Goal: Task Accomplishment & Management: Use online tool/utility

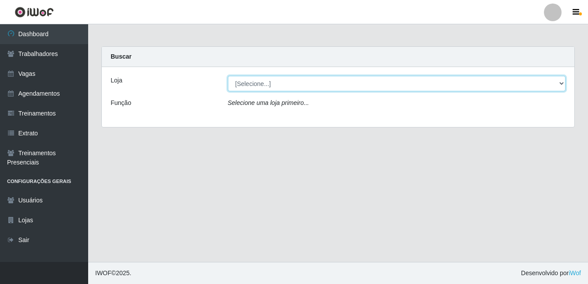
click at [236, 86] on select "[Selecione...] Pizza Nostra" at bounding box center [397, 83] width 338 height 15
select select "337"
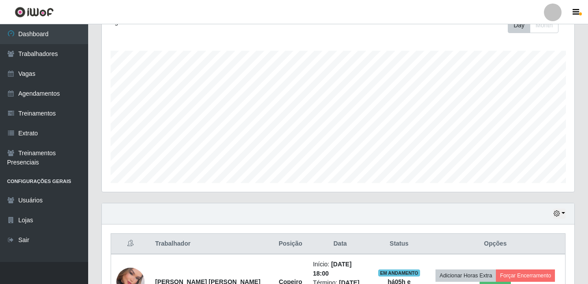
scroll to position [197, 0]
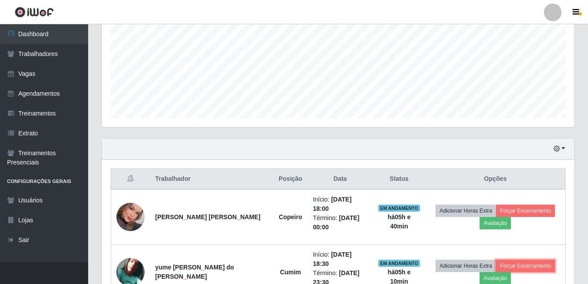
click at [501, 259] on button "Forçar Encerramento" at bounding box center [525, 265] width 59 height 12
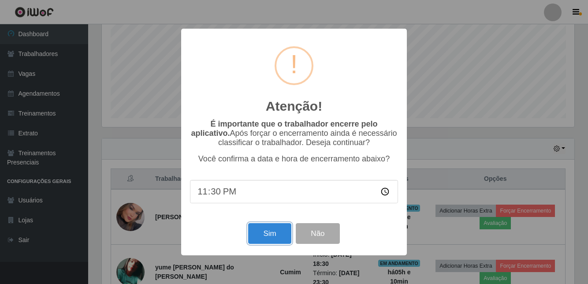
click at [264, 244] on button "Sim" at bounding box center [269, 233] width 43 height 21
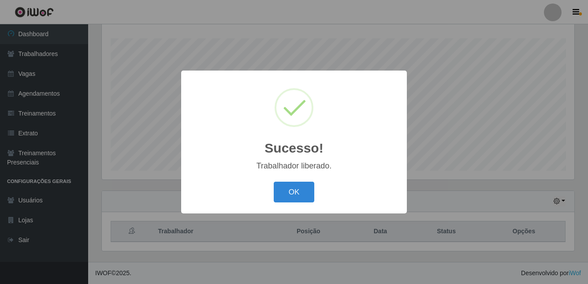
scroll to position [106, 0]
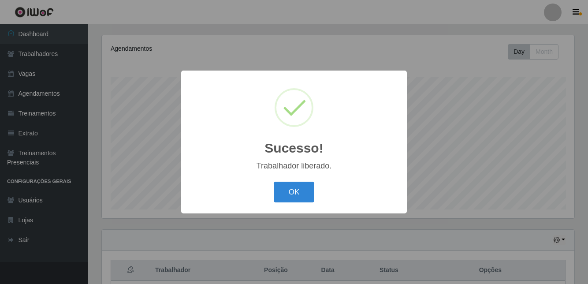
click at [290, 202] on button "OK" at bounding box center [294, 191] width 41 height 21
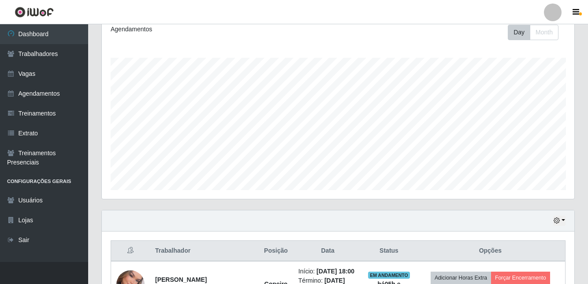
scroll to position [144, 0]
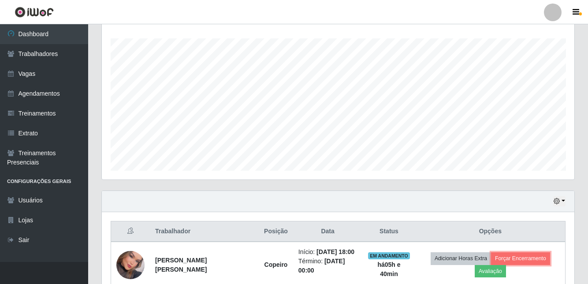
click at [498, 264] on button "Forçar Encerramento" at bounding box center [520, 258] width 59 height 12
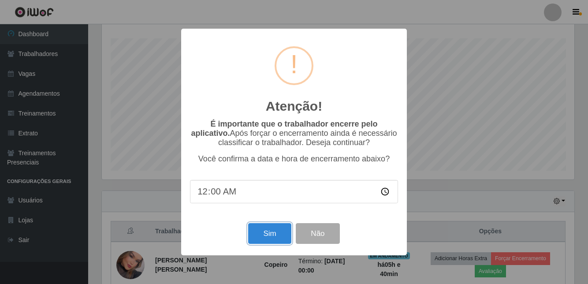
click at [280, 244] on button "Sim" at bounding box center [269, 233] width 43 height 21
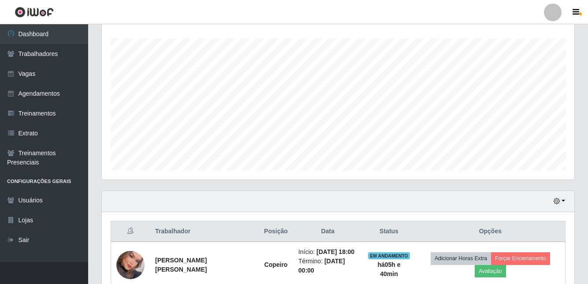
scroll to position [106, 0]
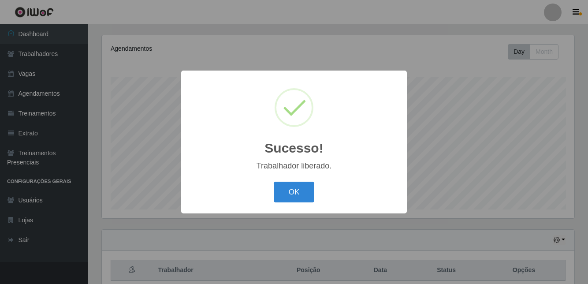
click at [286, 201] on button "OK" at bounding box center [294, 191] width 41 height 21
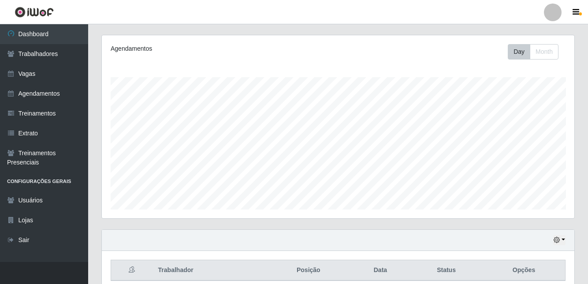
click at [287, 216] on div "Agendamentos Day Month" at bounding box center [338, 126] width 472 height 183
